Goal: Check status

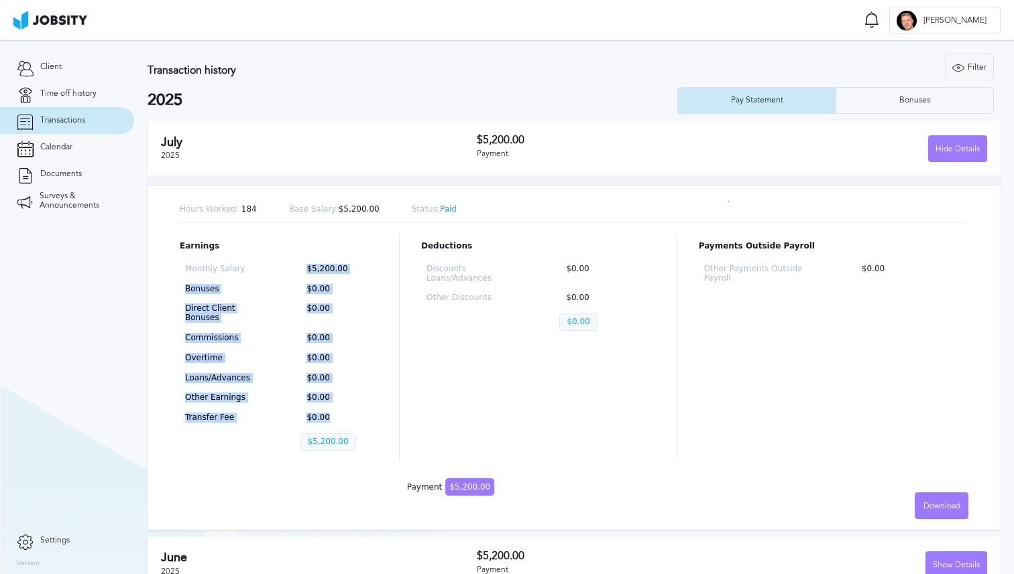
drag, startPoint x: 367, startPoint y: 419, endPoint x: 182, endPoint y: 275, distance: 234.5
click at [182, 275] on div "Monthly Salary $5,200.00 Bonuses $0.00 Direct Client Bonuses $0.00 Commissions …" at bounding box center [279, 360] width 198 height 202
click at [182, 274] on div "Monthly Salary $5,200.00 Bonuses $0.00 Direct Client Bonuses $0.00 Commissions …" at bounding box center [279, 360] width 198 height 202
drag, startPoint x: 180, startPoint y: 266, endPoint x: 360, endPoint y: 412, distance: 232.1
click at [360, 412] on div "Monthly Salary $5,200.00 Bonuses $0.00 Direct Client Bonuses $0.00 Commissions …" at bounding box center [279, 360] width 198 height 202
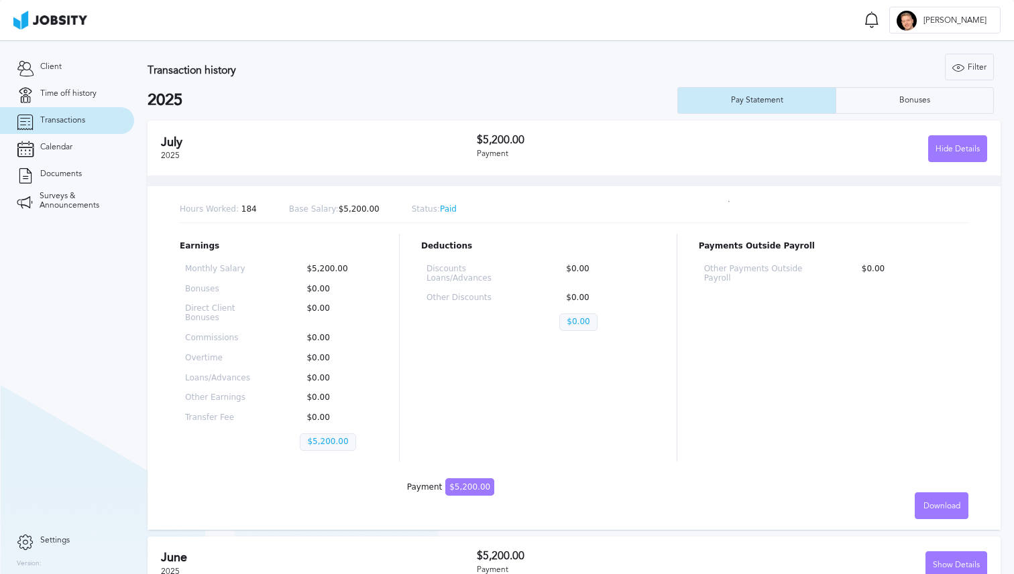
click at [361, 412] on div "Monthly Salary $5,200.00 Bonuses $0.00 Direct Client Bonuses $0.00 Commissions …" at bounding box center [279, 360] width 198 height 202
drag, startPoint x: 554, startPoint y: 393, endPoint x: 573, endPoint y: 382, distance: 22.2
click at [554, 393] on div "Deductions Discounts Loans/Advances $0.00 Other Discounts $0.00 $0.00" at bounding box center [538, 348] width 234 height 228
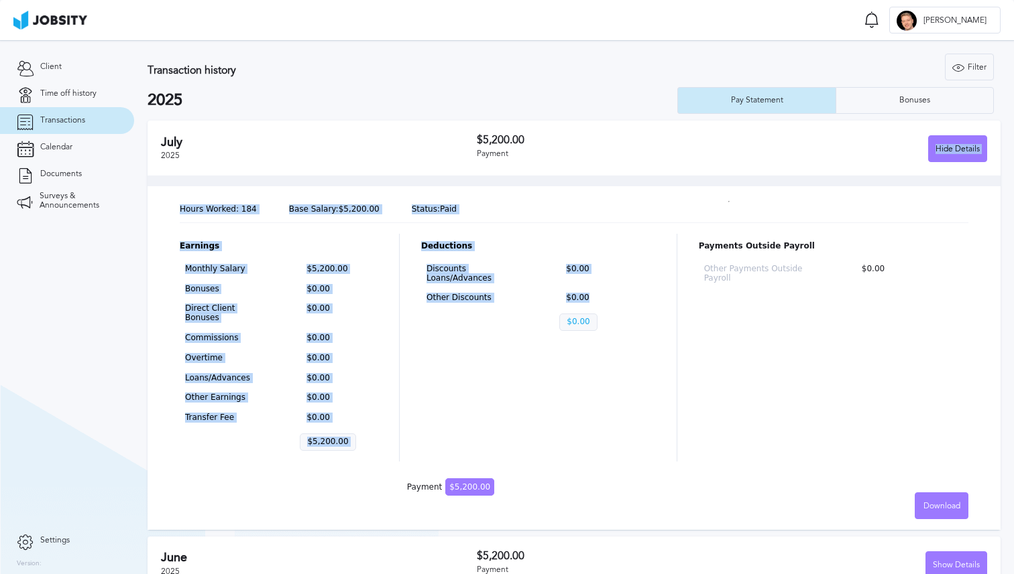
drag, startPoint x: 645, startPoint y: 171, endPoint x: 645, endPoint y: 160, distance: 11.4
click at [645, 160] on div "[DATE] $5,200.00 Payment Hide Details Hours Worked: 184 Base Salary: $5,200.00 …" at bounding box center [573, 326] width 853 height 410
click at [645, 160] on div "$5,200.00 Payment" at bounding box center [604, 148] width 255 height 28
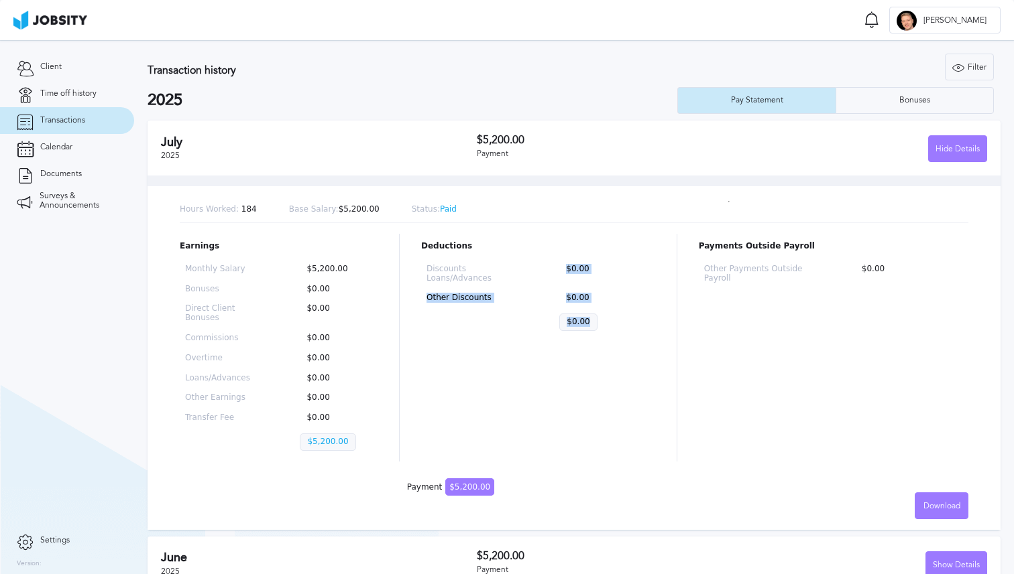
drag, startPoint x: 592, startPoint y: 253, endPoint x: 599, endPoint y: 347, distance: 94.1
click at [599, 347] on div "Deductions Discounts Loans/Advances $0.00 Other Discounts $0.00 $0.00" at bounding box center [538, 348] width 234 height 228
